Goal: Task Accomplishment & Management: Use online tool/utility

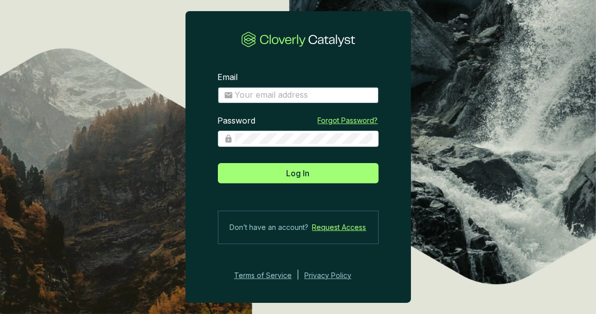
type input "[PERSON_NAME][EMAIL_ADDRESS][DOMAIN_NAME]"
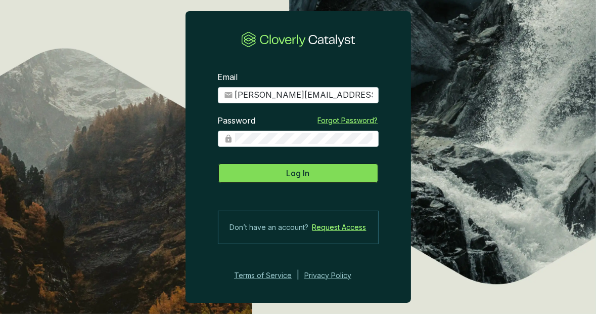
click at [308, 174] on span "Log In" at bounding box center [298, 173] width 23 height 12
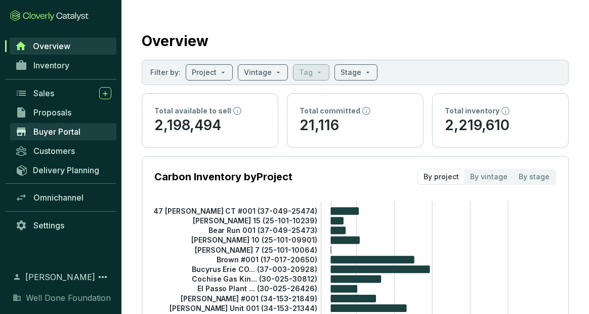
click at [67, 130] on span "Buyer Portal" at bounding box center [56, 131] width 47 height 10
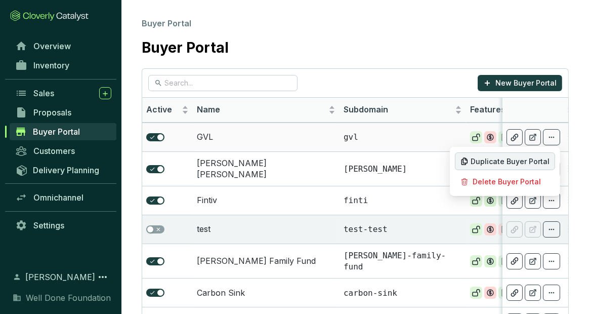
click at [533, 164] on span "Duplicate Buyer Portal" at bounding box center [509, 161] width 79 height 8
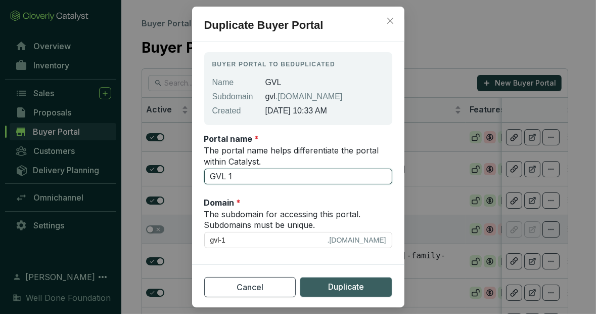
drag, startPoint x: 239, startPoint y: 177, endPoint x: 199, endPoint y: 171, distance: 40.3
click at [199, 171] on section "Buyer Portal to be duplicated Name GVL Subdomain gvl .[DOMAIN_NAME] Created [DA…" at bounding box center [298, 151] width 212 height 211
type input "C"
type input "c"
type input "Ci"
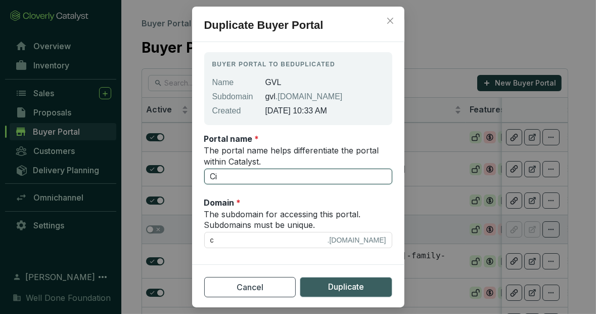
type input "ci"
type input "Civ"
type input "civ"
type input "Civi"
type input "civi"
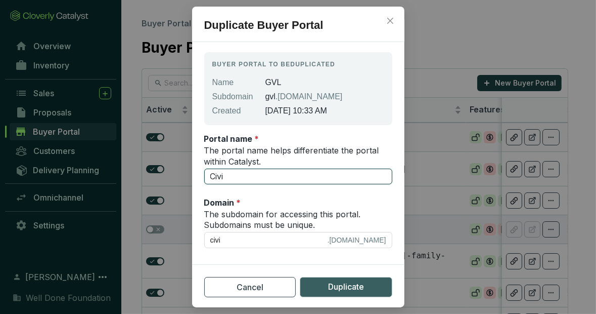
type input "Civit"
type input "civit"
type input "Civita"
type input "civita"
type input "Civitas"
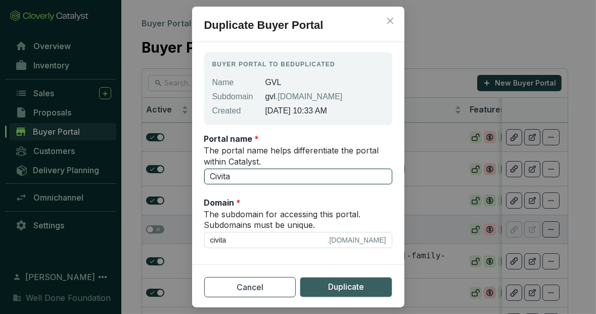
type input "civitas"
type input "Civitas"
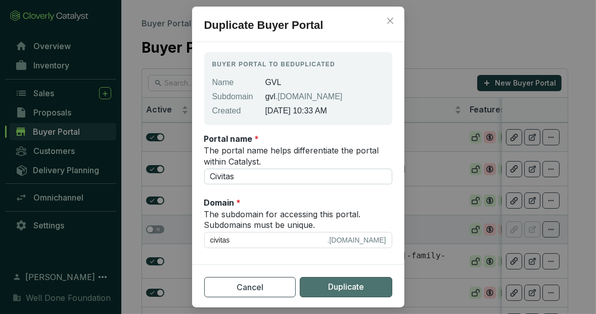
click at [336, 283] on span "Duplicate" at bounding box center [346, 286] width 36 height 13
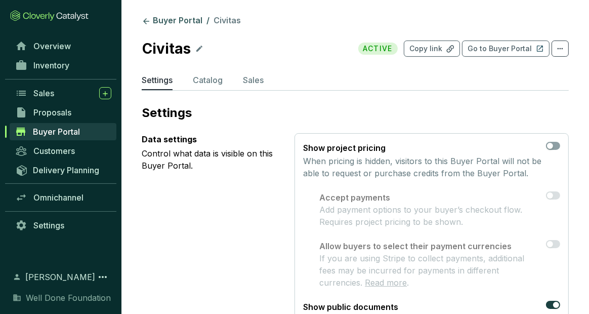
click at [54, 131] on span "Buyer Portal" at bounding box center [56, 131] width 47 height 10
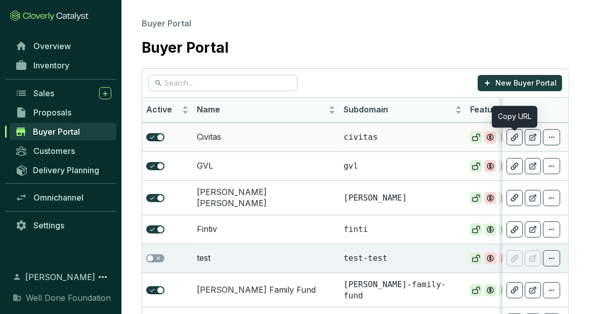
click at [515, 136] on icon at bounding box center [514, 137] width 8 height 9
click at [228, 166] on td "GVL" at bounding box center [266, 165] width 147 height 29
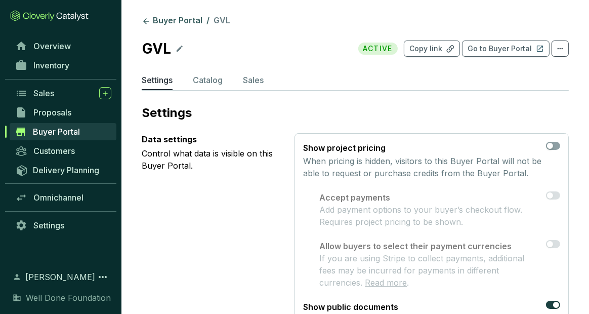
click at [180, 50] on icon at bounding box center [180, 48] width 8 height 12
click at [273, 48] on icon at bounding box center [277, 48] width 8 height 12
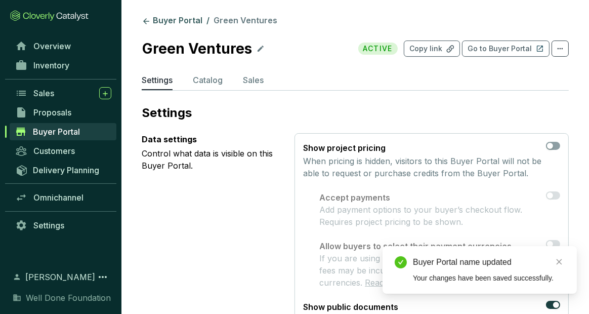
click at [228, 197] on div "Data settings Control what data is visible on this Buyer Portal." at bounding box center [210, 239] width 137 height 213
